Goal: Task Accomplishment & Management: Manage account settings

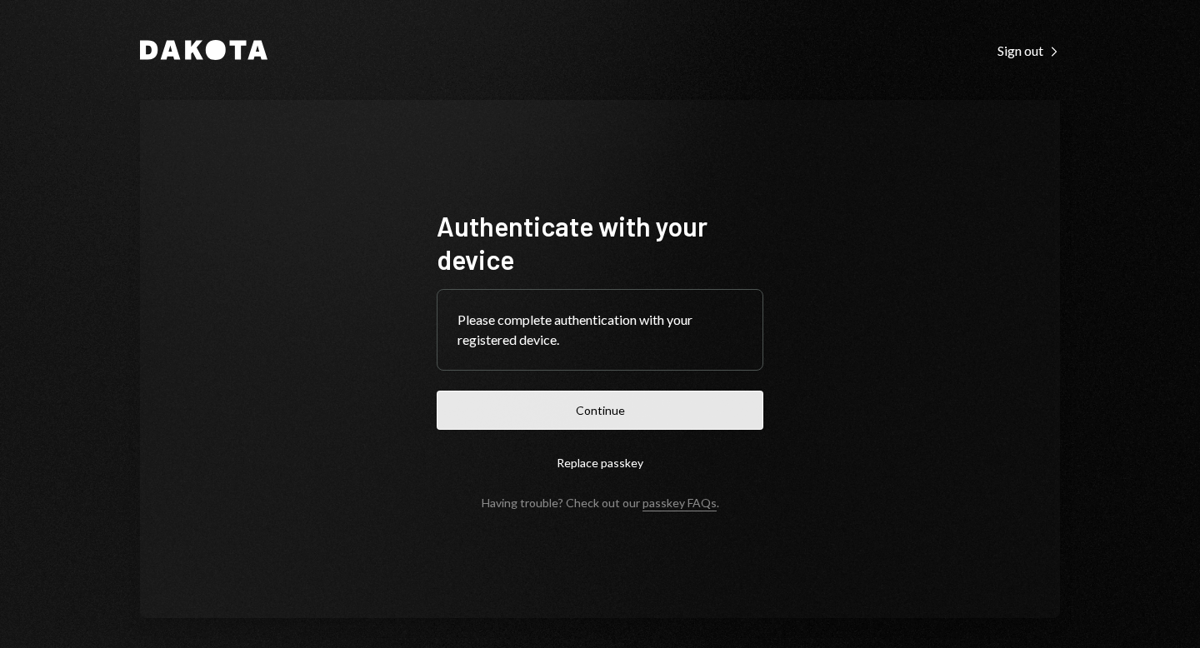
click at [600, 407] on button "Continue" at bounding box center [600, 410] width 327 height 39
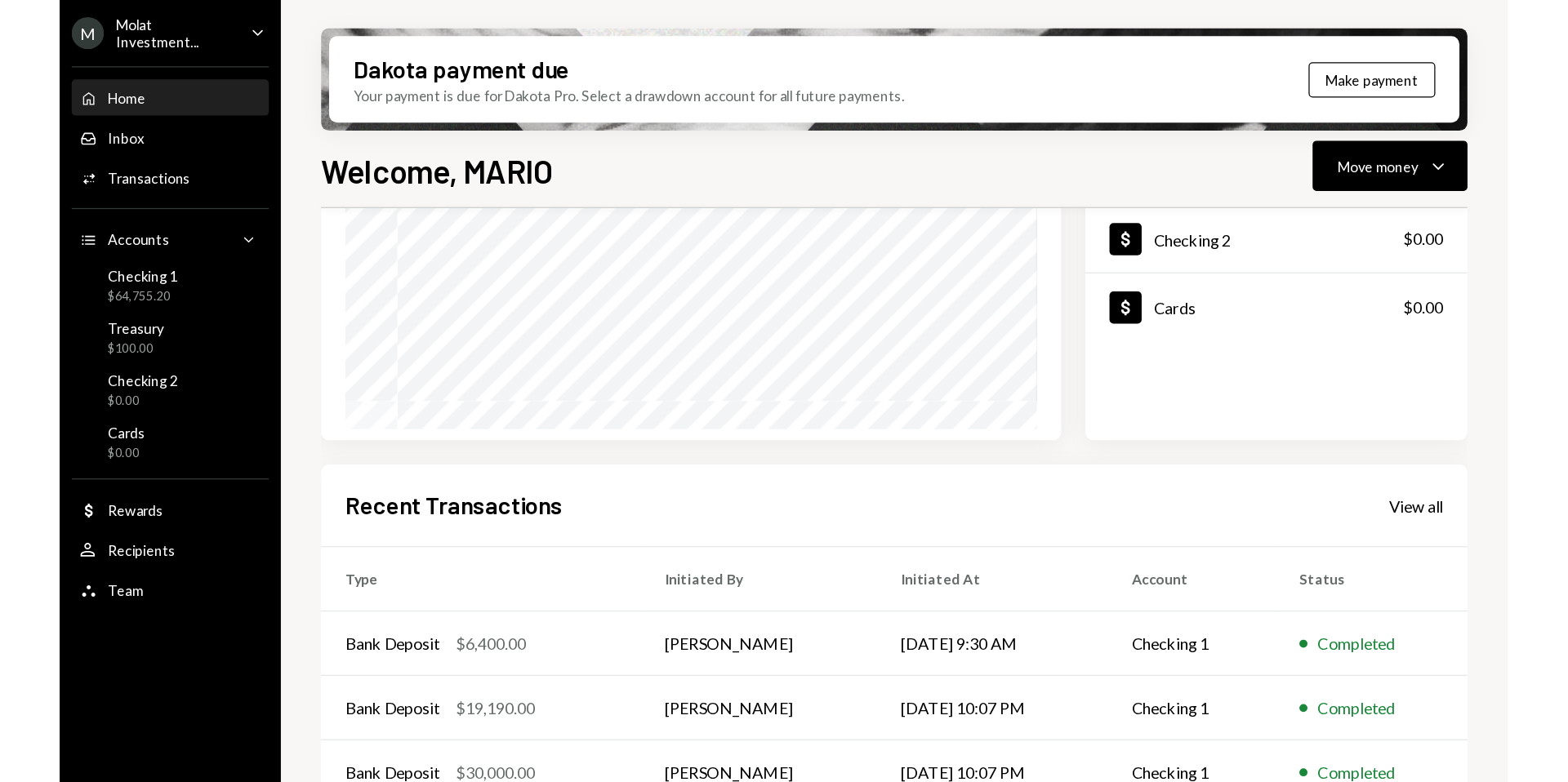
scroll to position [345, 0]
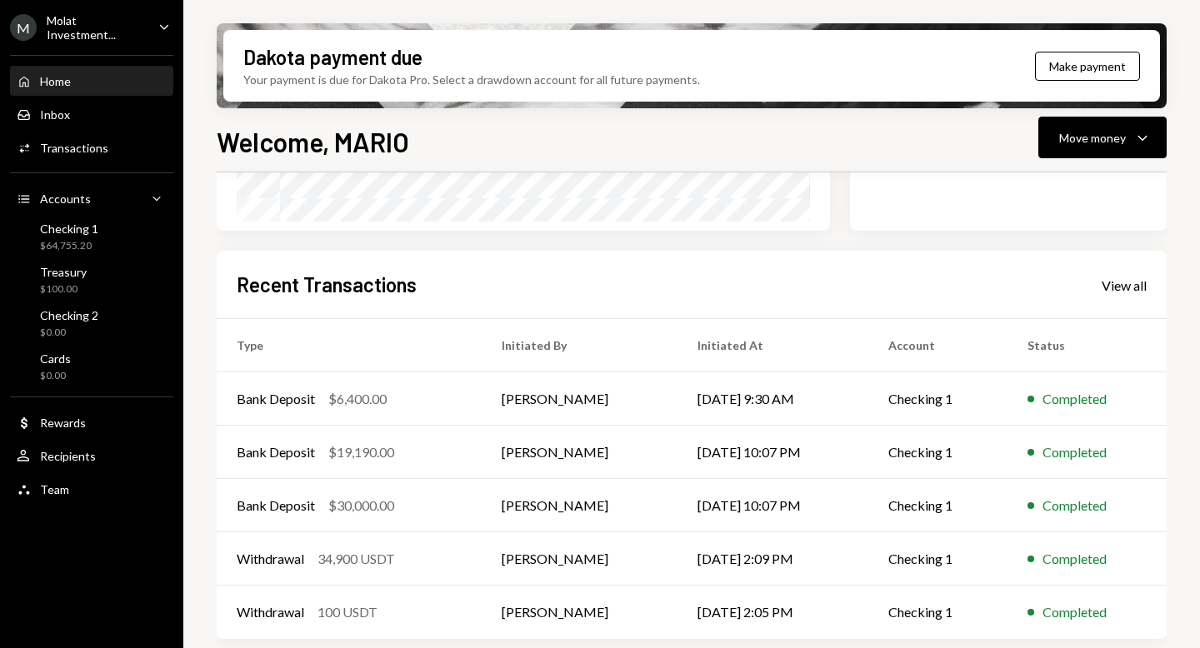
click at [85, 25] on div "Molat Investment..." at bounding box center [96, 27] width 98 height 28
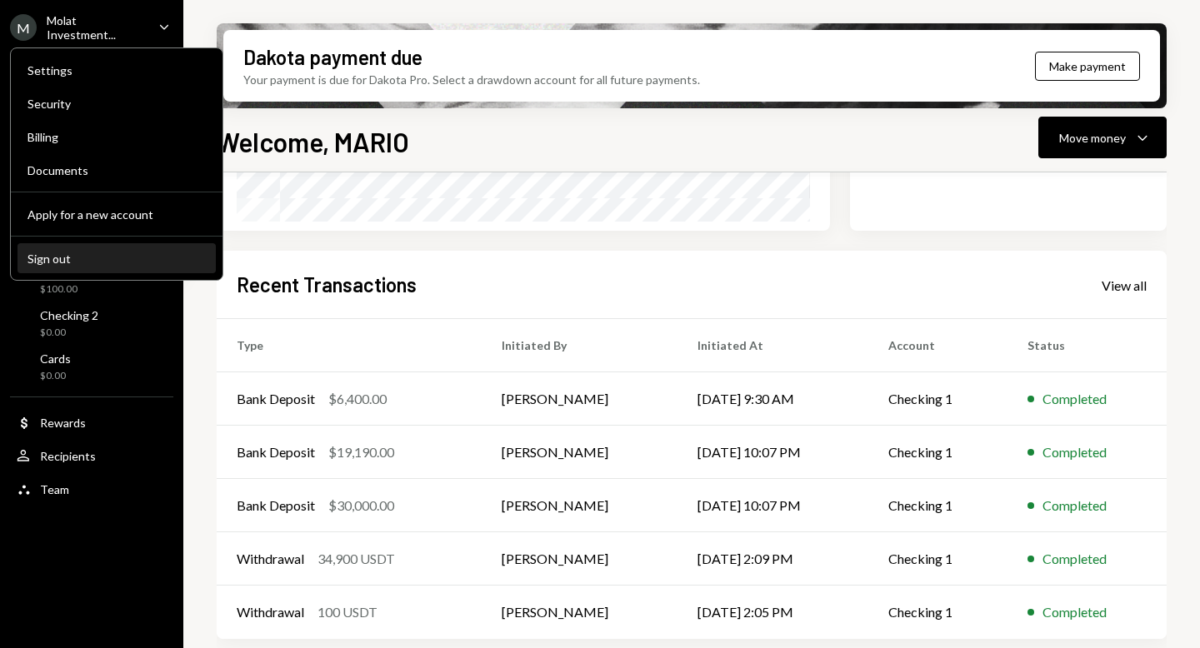
click at [72, 256] on div "Sign out" at bounding box center [116, 259] width 178 height 14
